Goal: Download file/media

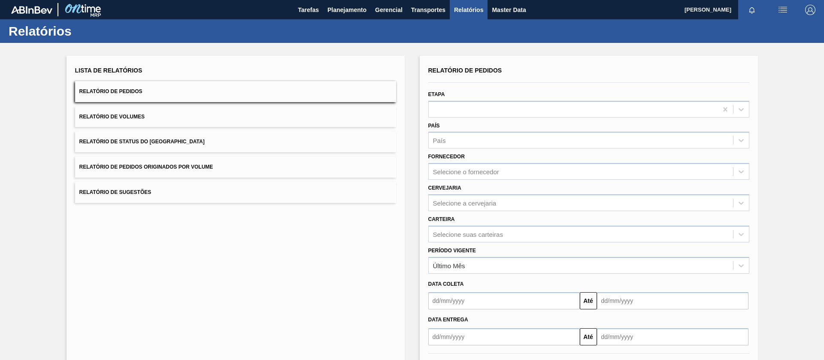
click at [203, 167] on span "Relatório de Pedidos Originados por Volume" at bounding box center [146, 167] width 134 height 6
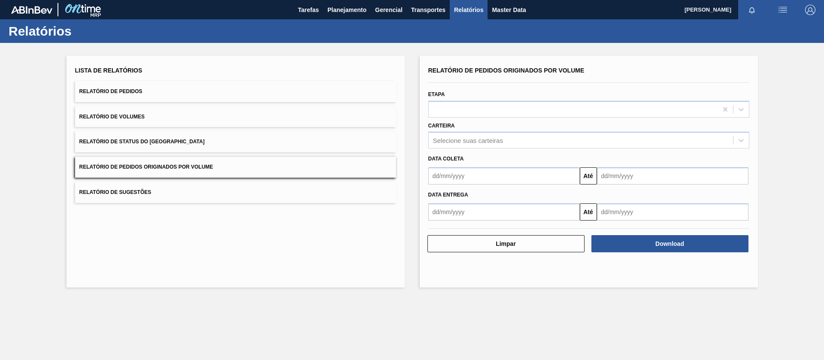
click at [194, 116] on button "Relatório de Volumes" at bounding box center [235, 116] width 321 height 21
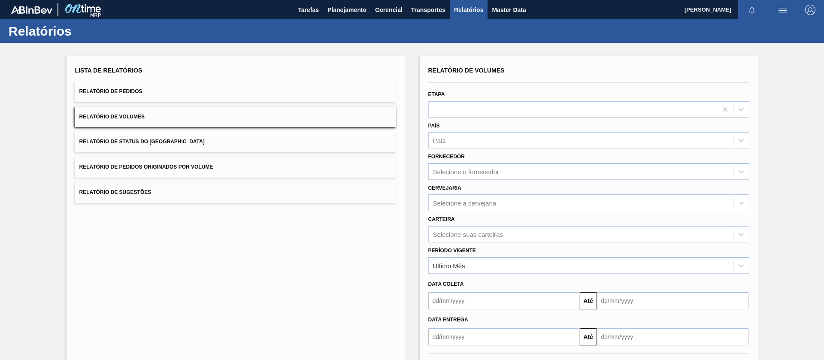
click at [204, 90] on button "Relatório de Pedidos" at bounding box center [235, 91] width 321 height 21
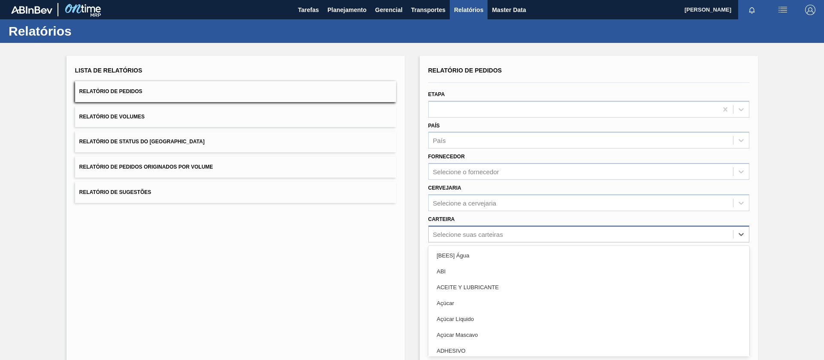
click at [458, 238] on div "option [BEES] Água focused, 1 of 101. 101 results available. Use Up and Down to…" at bounding box center [588, 234] width 321 height 17
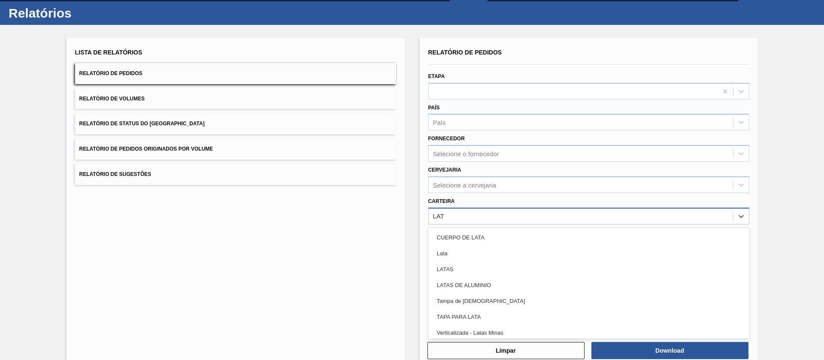
type input "LATA"
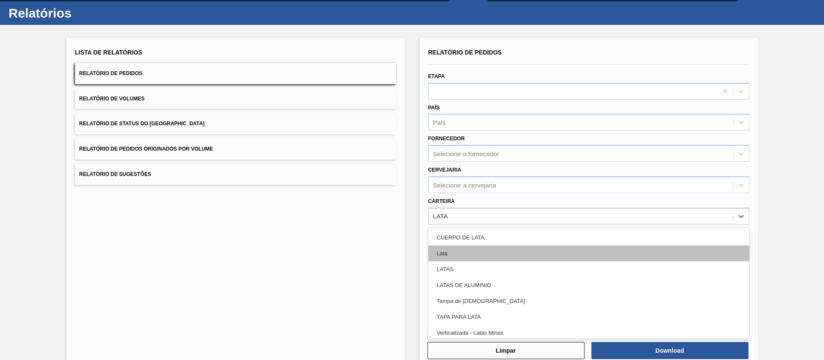
click at [446, 249] on div "Lata" at bounding box center [588, 254] width 321 height 16
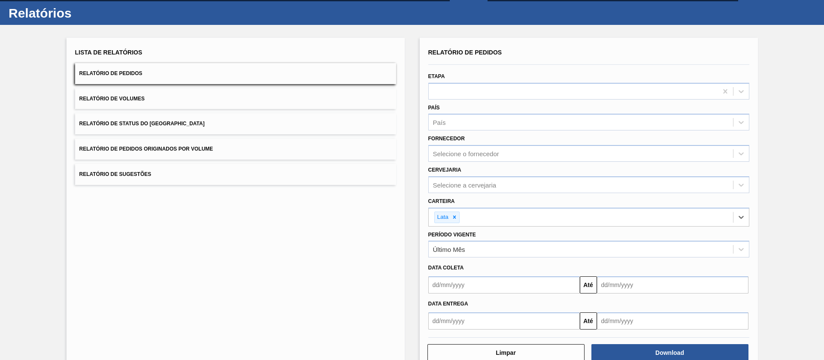
click at [454, 282] on input "text" at bounding box center [504, 284] width 152 height 17
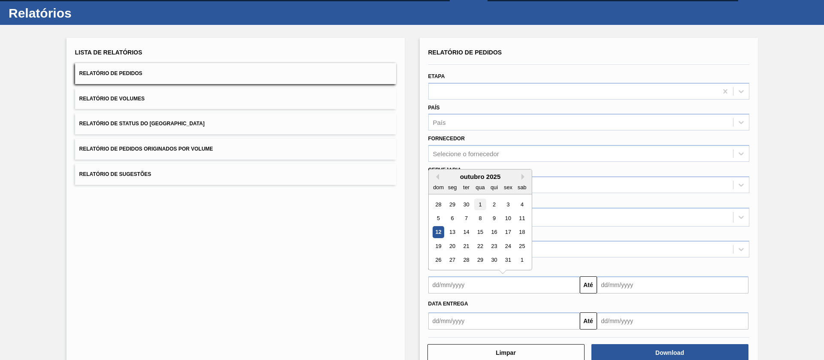
click at [482, 206] on div "1" at bounding box center [480, 205] width 12 height 12
type input "[DATE]"
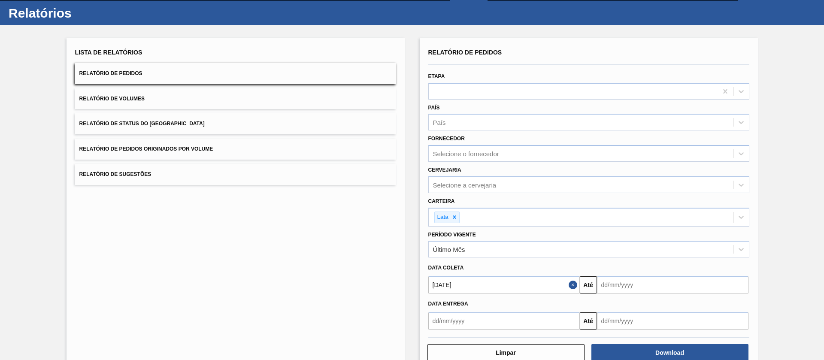
click at [630, 279] on input "text" at bounding box center [673, 284] width 152 height 17
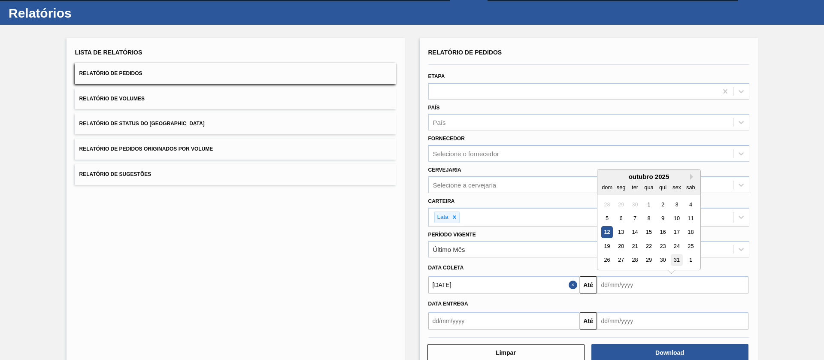
click at [676, 259] on div "31" at bounding box center [677, 261] width 12 height 12
type input "[DATE]"
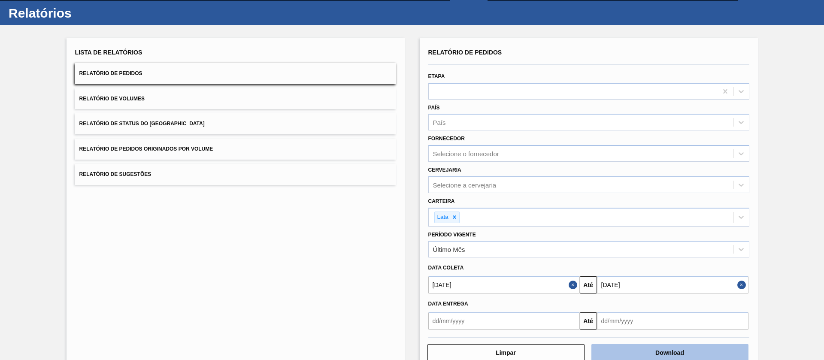
click at [623, 347] on button "Download" at bounding box center [669, 352] width 157 height 17
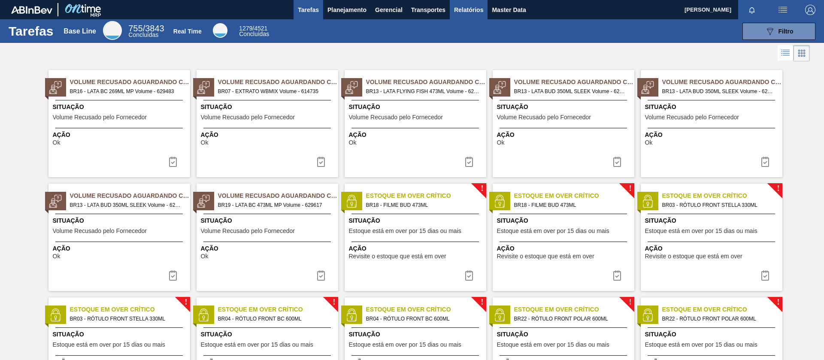
click at [482, 6] on span "Relatórios" at bounding box center [468, 10] width 29 height 10
click at [478, 7] on span "Relatórios" at bounding box center [468, 10] width 29 height 10
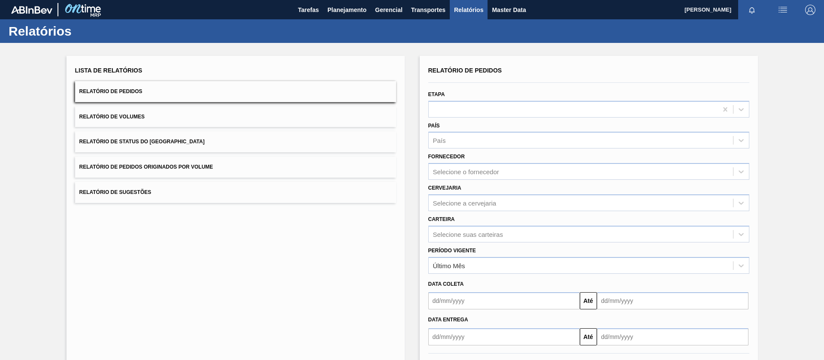
click at [476, 296] on input "text" at bounding box center [504, 300] width 152 height 17
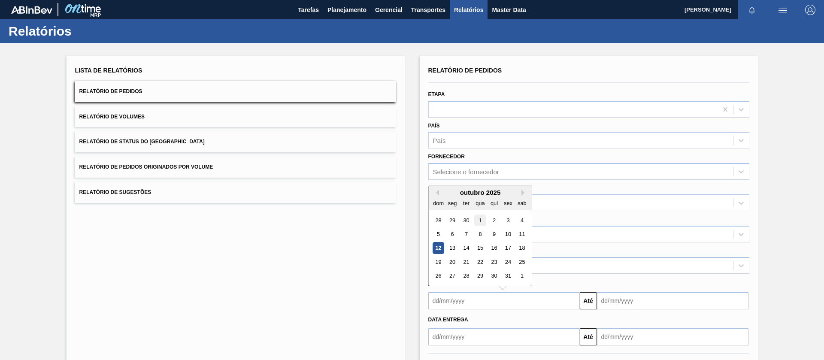
click at [483, 218] on div "1" at bounding box center [480, 221] width 12 height 12
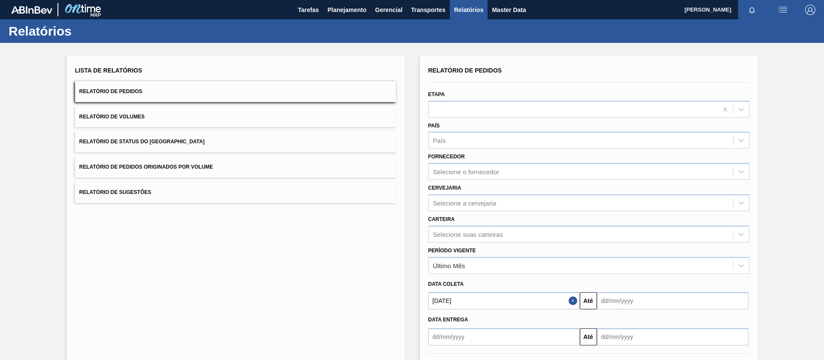
type input "[DATE]"
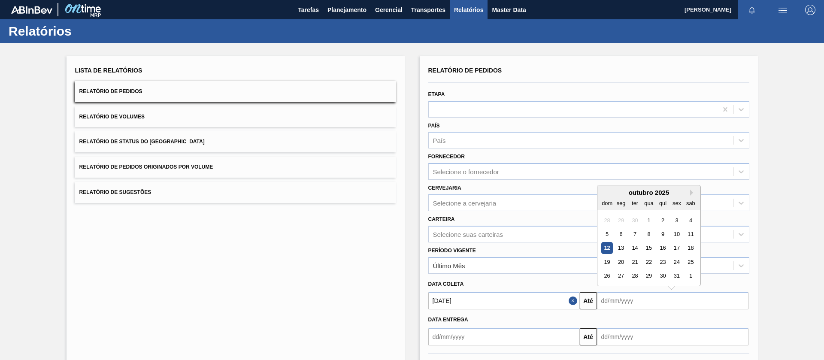
click at [631, 300] on input "text" at bounding box center [673, 300] width 152 height 17
click at [673, 276] on div "31" at bounding box center [677, 276] width 12 height 12
type input "[DATE]"
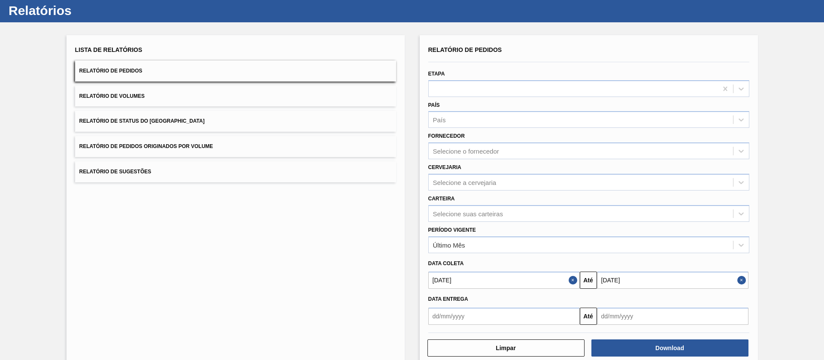
scroll to position [37, 0]
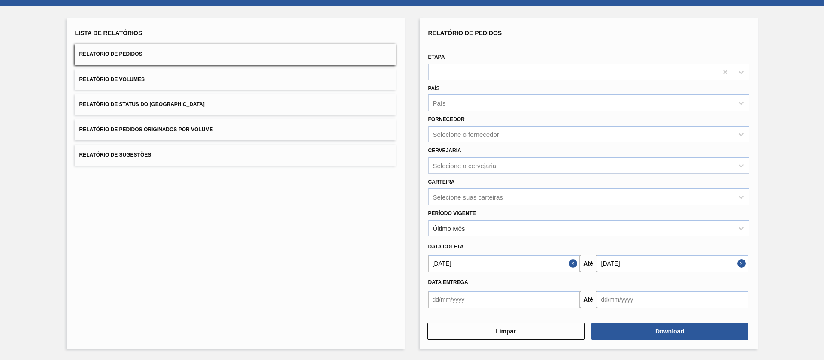
click at [655, 340] on div "Download" at bounding box center [671, 331] width 164 height 19
click at [650, 336] on button "Download" at bounding box center [669, 331] width 157 height 17
drag, startPoint x: 791, startPoint y: 42, endPoint x: 781, endPoint y: 46, distance: 10.6
click at [791, 41] on div "Lista de Relatórios Relatório de Pedidos Relatório de Volumes Relatório de Stat…" at bounding box center [412, 183] width 824 height 355
click at [439, 197] on div "Selecione suas carteiras" at bounding box center [468, 196] width 70 height 7
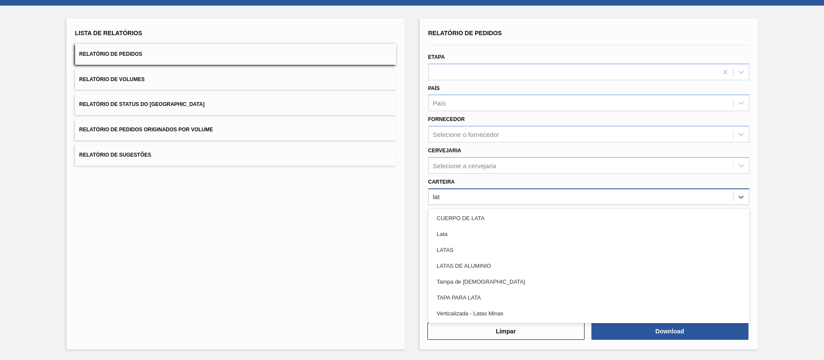
type input "lata"
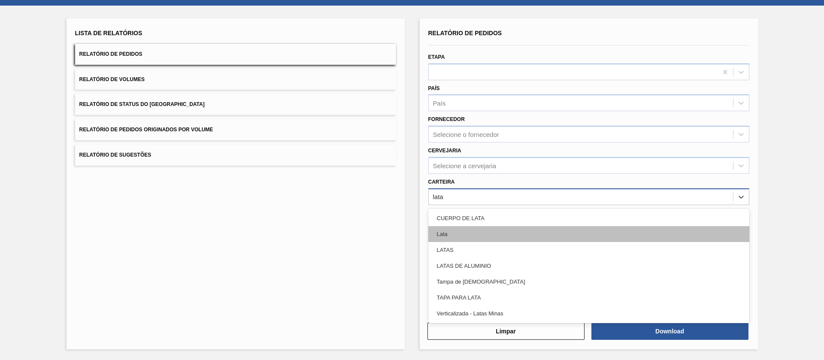
click at [444, 233] on div "Lata" at bounding box center [588, 234] width 321 height 16
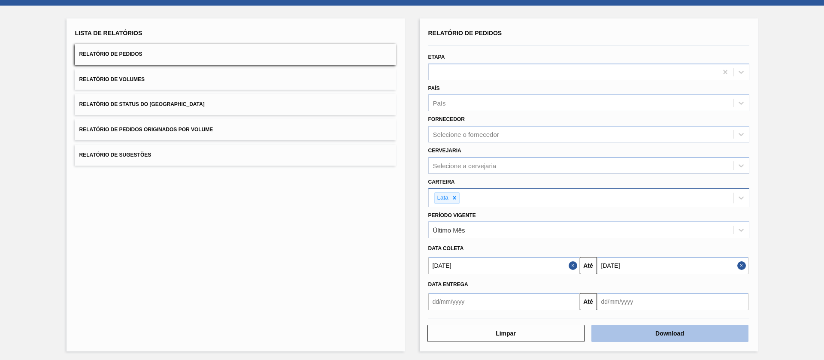
click at [646, 337] on button "Download" at bounding box center [669, 333] width 157 height 17
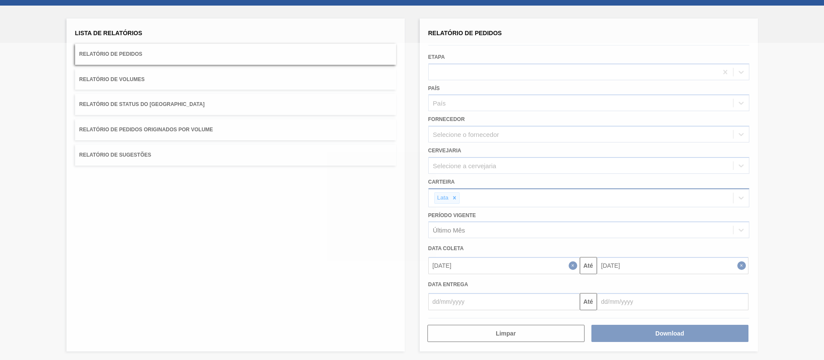
drag, startPoint x: 649, startPoint y: 9, endPoint x: 415, endPoint y: 117, distance: 257.5
click at [415, 117] on div at bounding box center [412, 201] width 824 height 317
